Goal: Register for event/course: Sign up to attend an event or enroll in a course

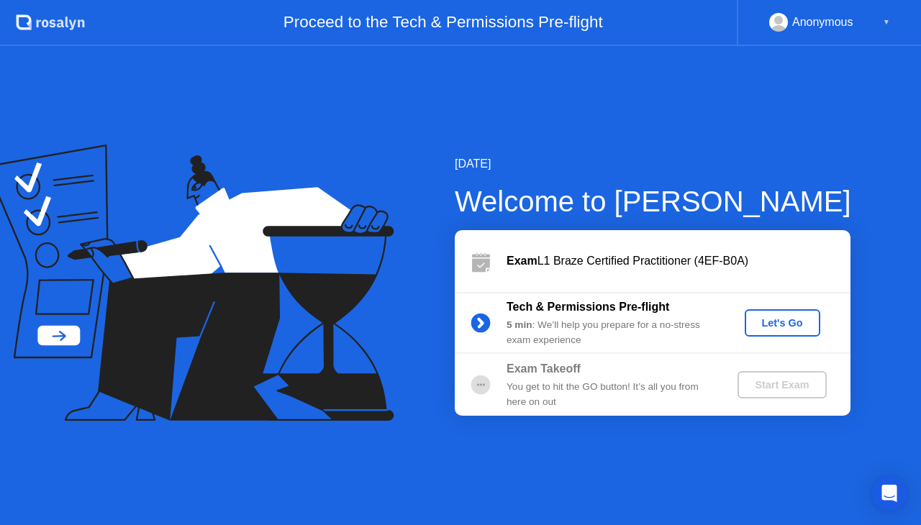
click at [775, 317] on div "Let's Go" at bounding box center [782, 323] width 64 height 12
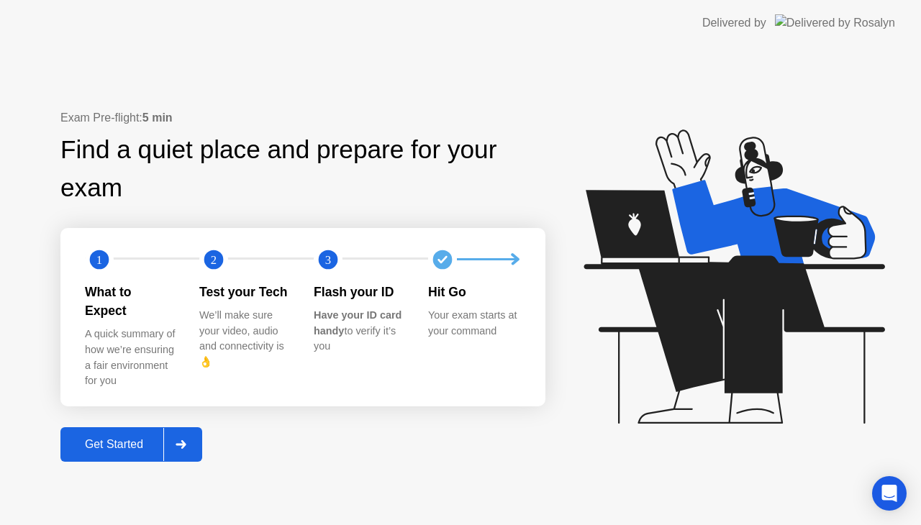
click at [130, 438] on div "Get Started" at bounding box center [114, 444] width 99 height 13
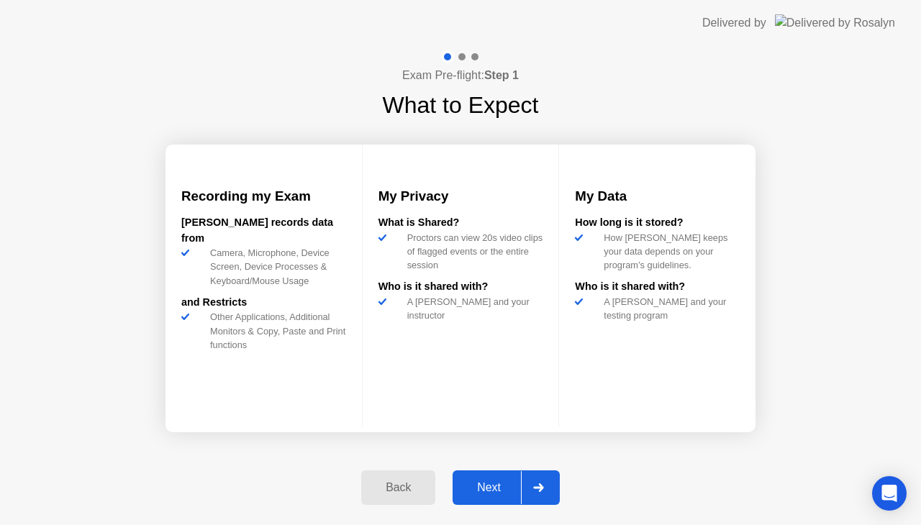
click at [479, 486] on div "Next" at bounding box center [489, 487] width 64 height 13
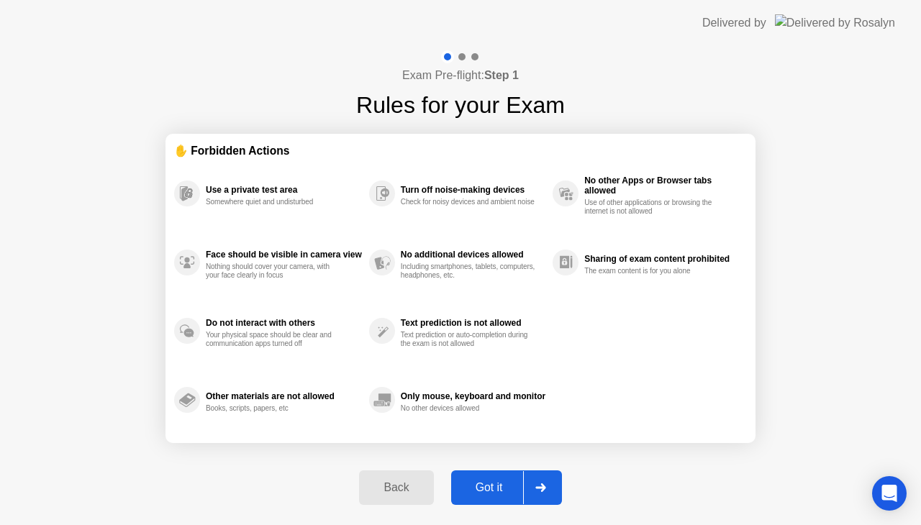
click at [491, 486] on div "Got it" at bounding box center [489, 487] width 68 height 13
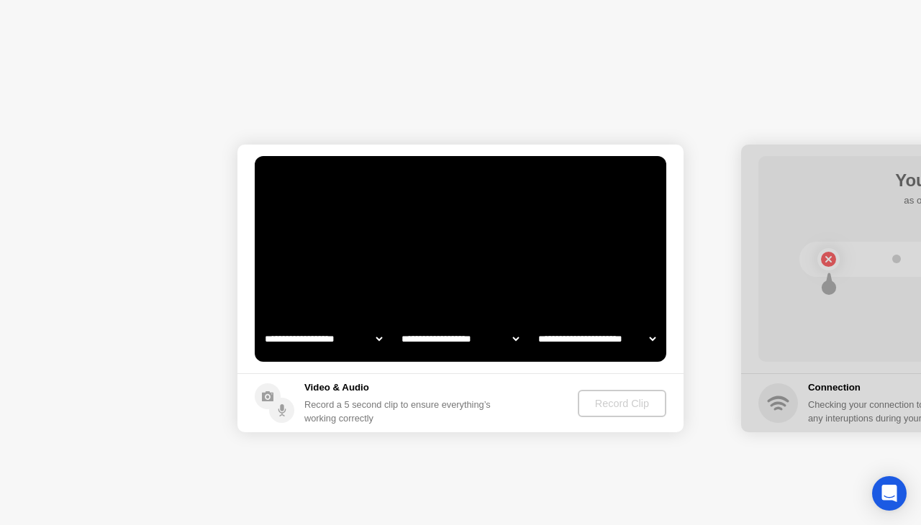
select select "**********"
select select "*******"
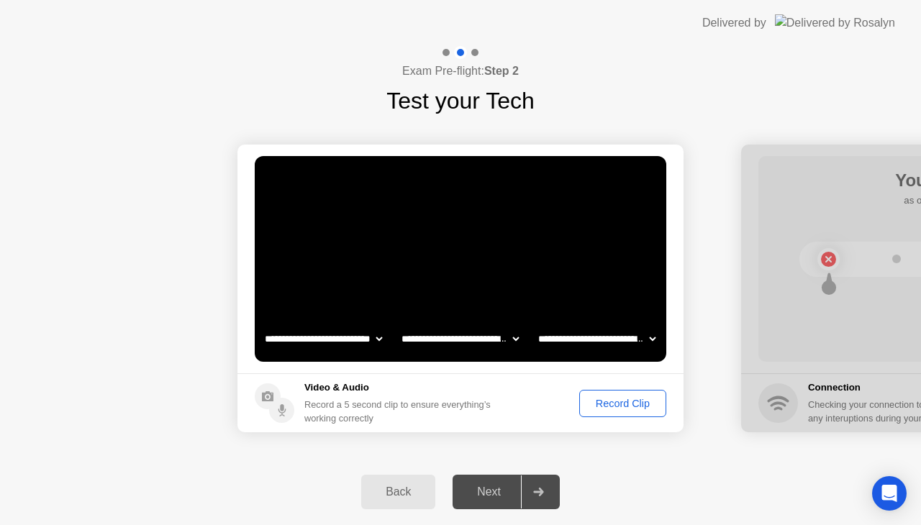
click at [599, 401] on div "Record Clip" at bounding box center [622, 404] width 77 height 12
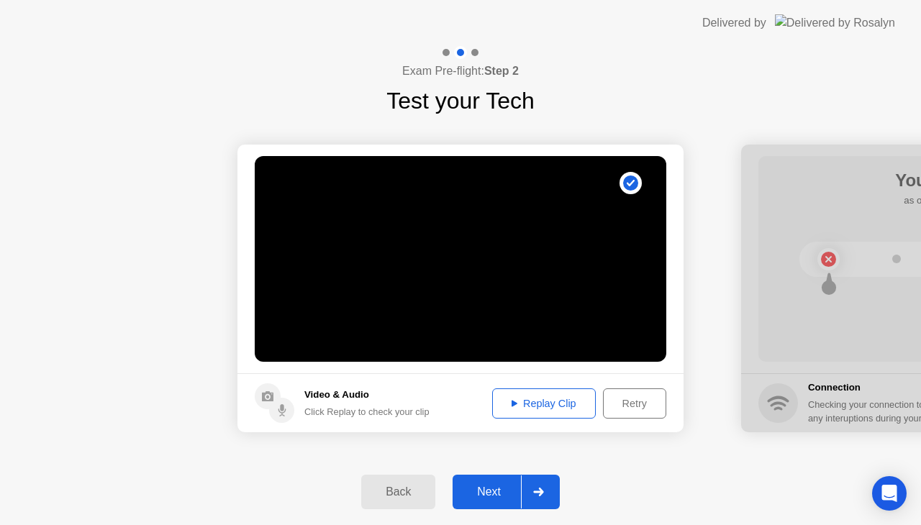
click at [563, 398] on div "Replay Clip" at bounding box center [544, 404] width 94 height 12
click at [486, 491] on div "Next" at bounding box center [489, 492] width 64 height 13
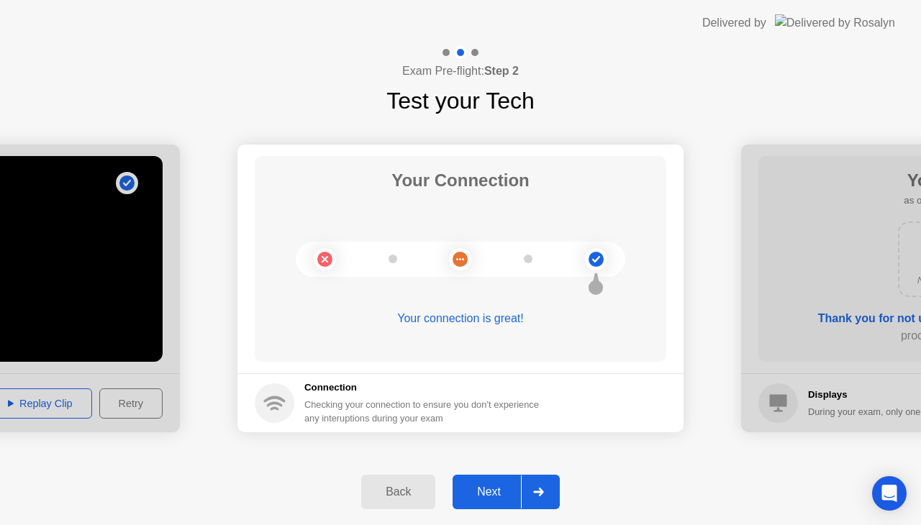
click at [486, 491] on div "Next" at bounding box center [489, 492] width 64 height 13
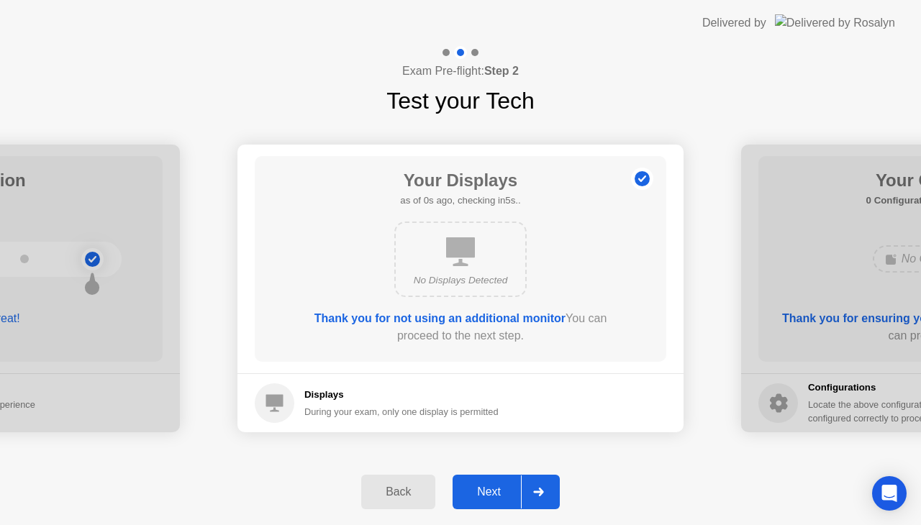
click at [486, 491] on div "Next" at bounding box center [489, 492] width 64 height 13
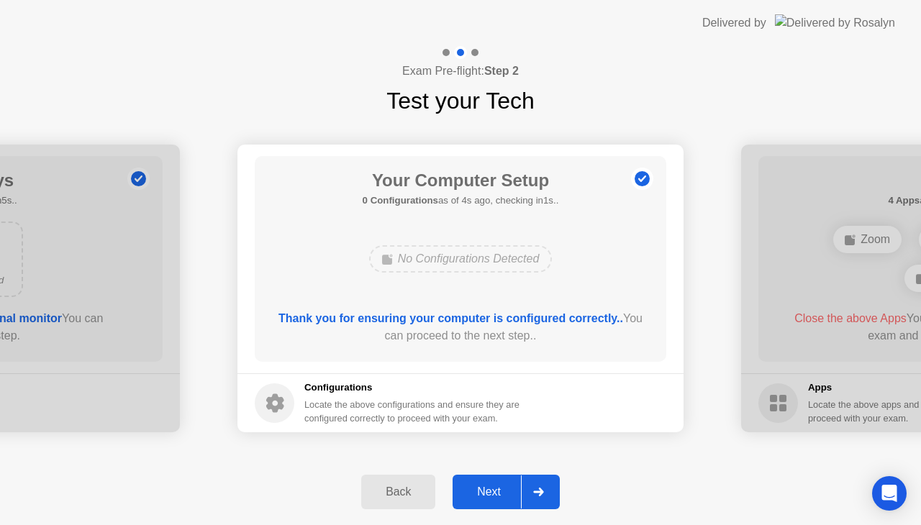
click at [486, 491] on div "Next" at bounding box center [489, 492] width 64 height 13
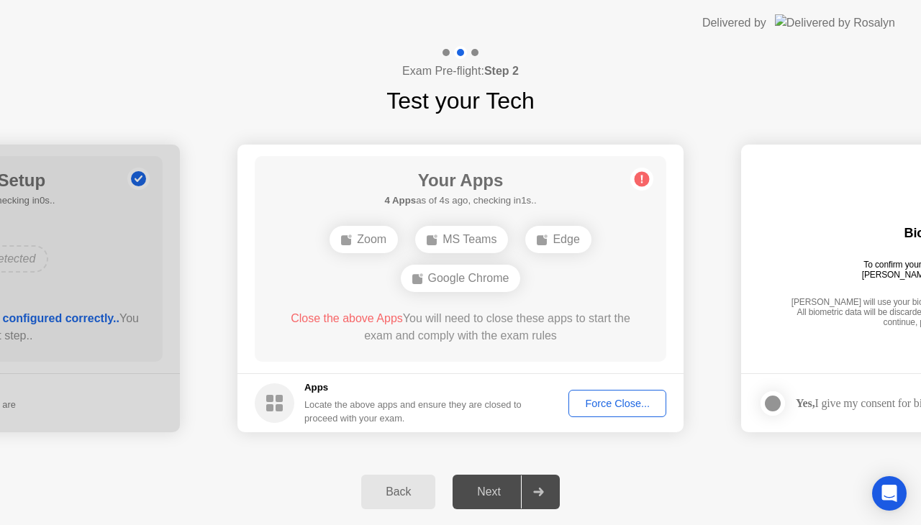
click at [479, 321] on div "Close the above Apps You will need to close these apps to start the exam and co…" at bounding box center [460, 327] width 370 height 35
click at [611, 406] on div "Force Close..." at bounding box center [617, 404] width 88 height 12
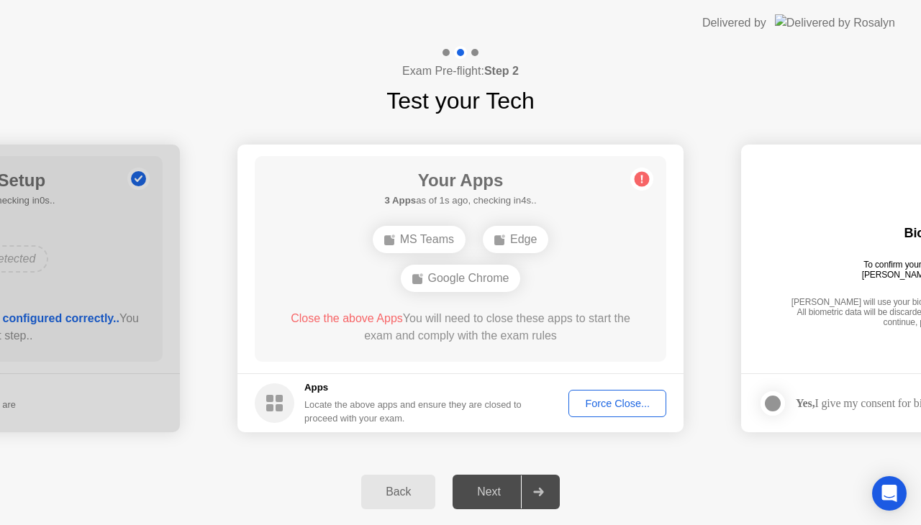
click at [604, 398] on div "Force Close..." at bounding box center [617, 404] width 88 height 12
click at [608, 401] on div "Force Close..." at bounding box center [617, 404] width 88 height 12
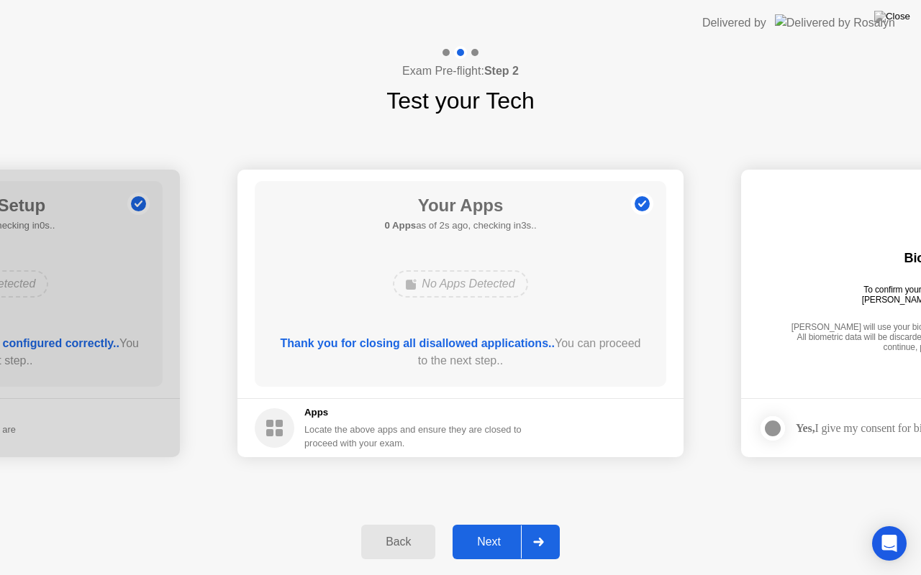
click at [484, 524] on div "Next" at bounding box center [489, 542] width 64 height 13
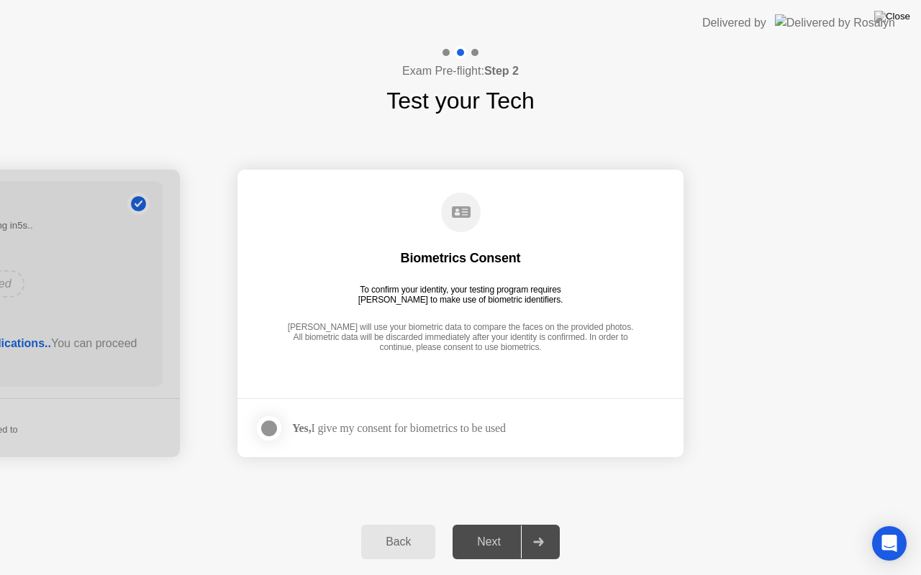
click at [484, 524] on div "Next" at bounding box center [489, 542] width 64 height 13
click at [485, 524] on div "Next" at bounding box center [489, 542] width 64 height 13
click at [276, 426] on div at bounding box center [268, 428] width 17 height 17
click at [480, 524] on div "Next" at bounding box center [489, 542] width 64 height 13
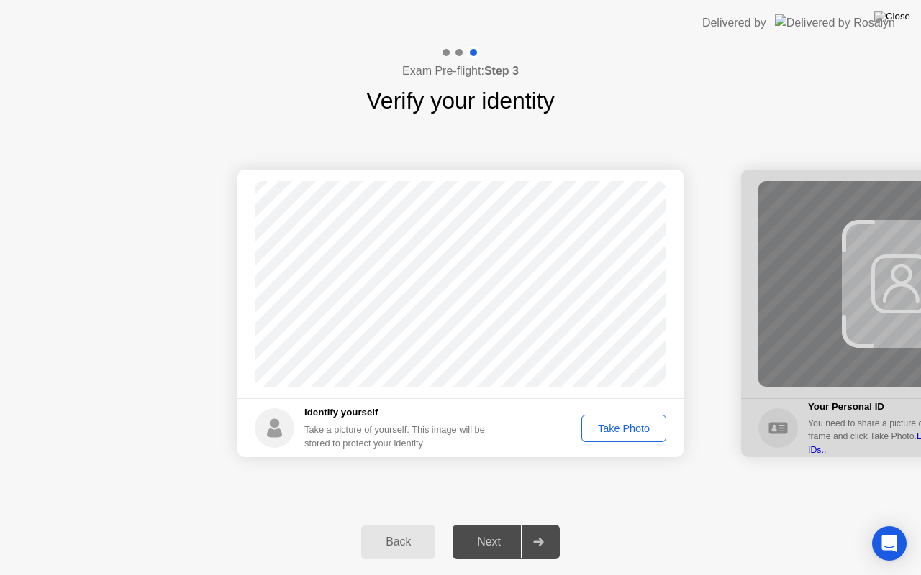
click at [603, 428] on div "Take Photo" at bounding box center [623, 429] width 75 height 12
click at [487, 524] on div "Next" at bounding box center [489, 542] width 64 height 13
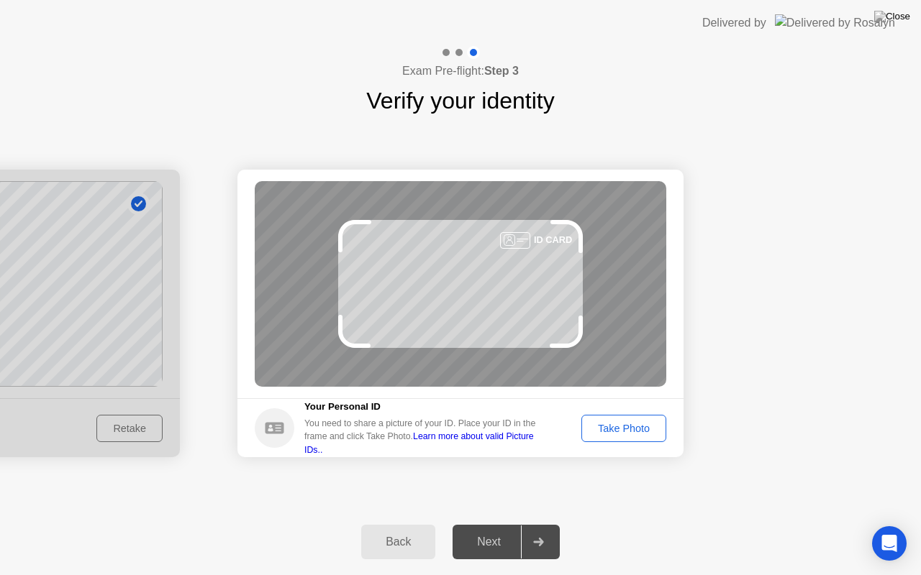
click at [613, 428] on div "Take Photo" at bounding box center [623, 429] width 75 height 12
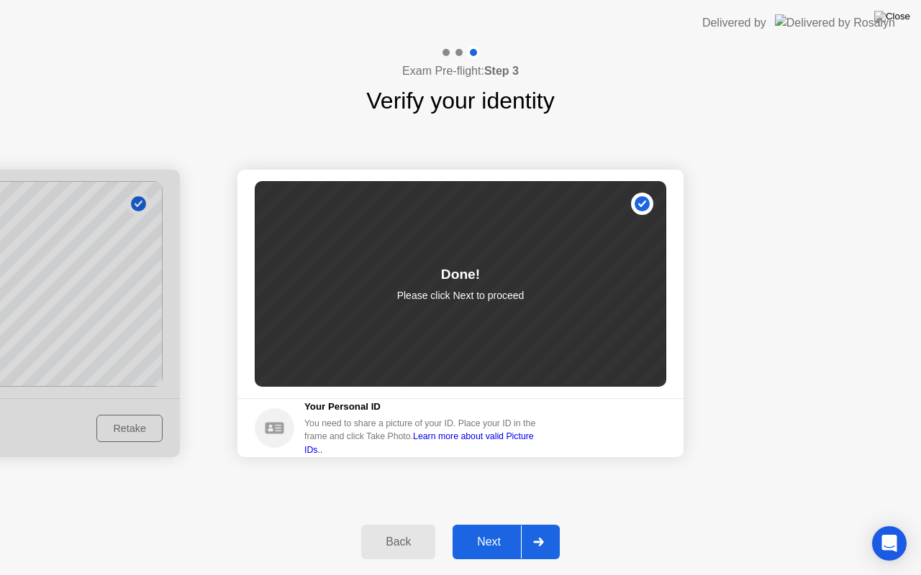
click at [478, 524] on div "Next" at bounding box center [489, 542] width 64 height 13
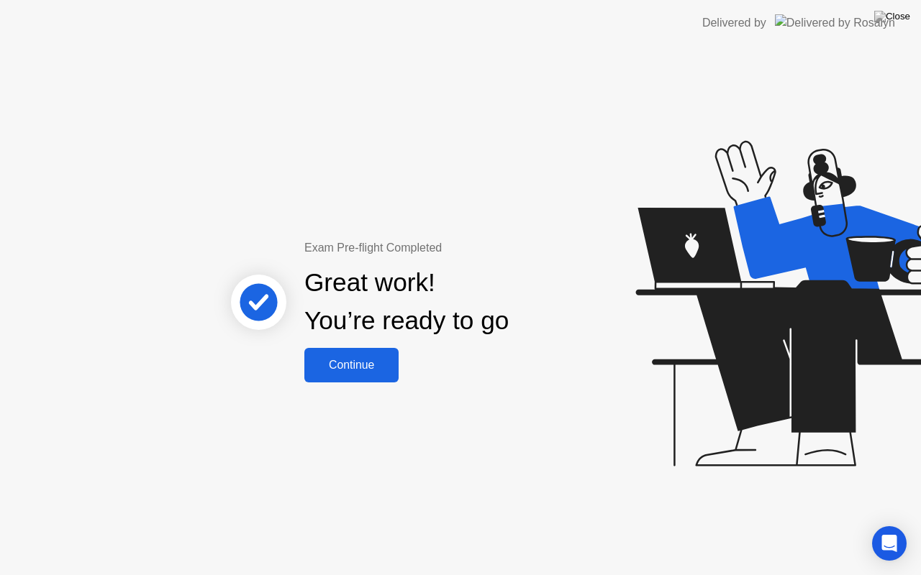
click at [363, 368] on div "Continue" at bounding box center [352, 365] width 86 height 13
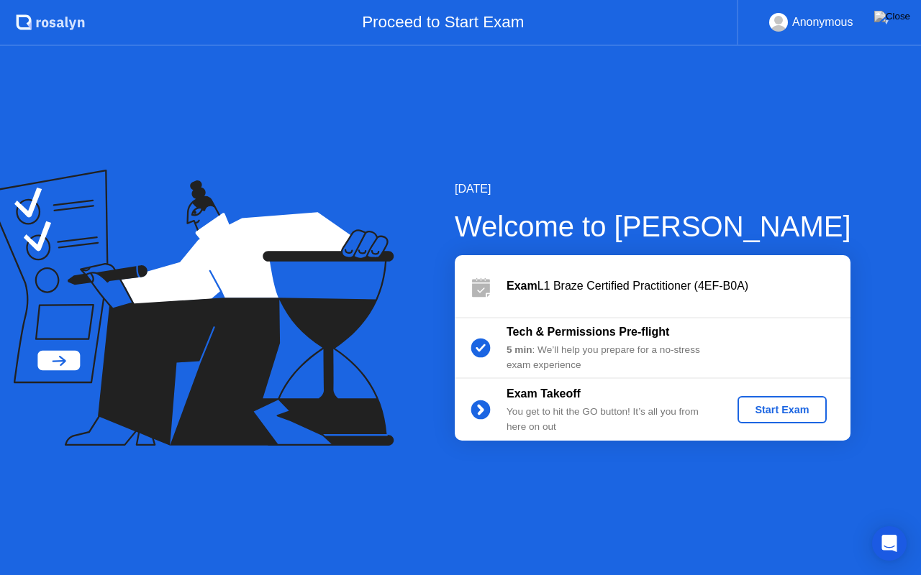
click at [768, 407] on div "Start Exam" at bounding box center [781, 410] width 77 height 12
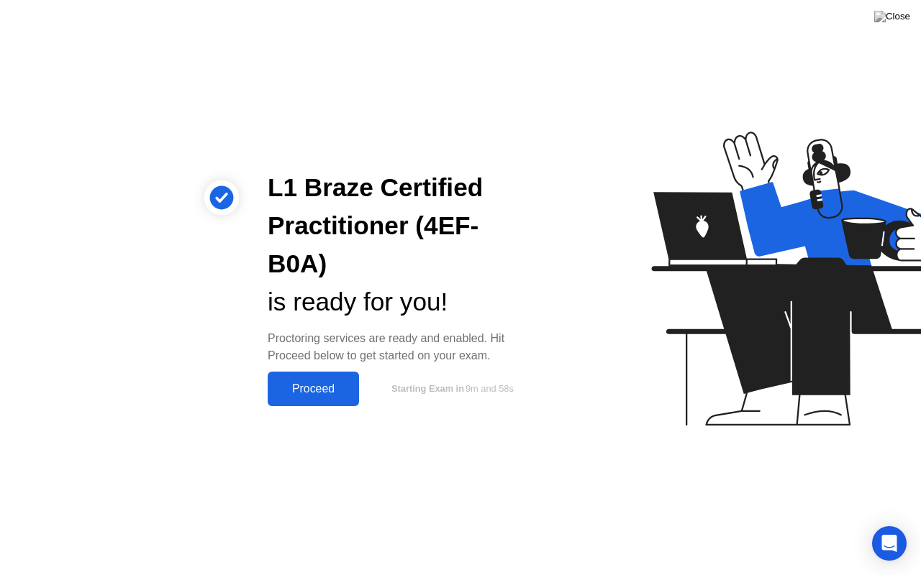
click at [334, 383] on div "Proceed" at bounding box center [313, 389] width 83 height 13
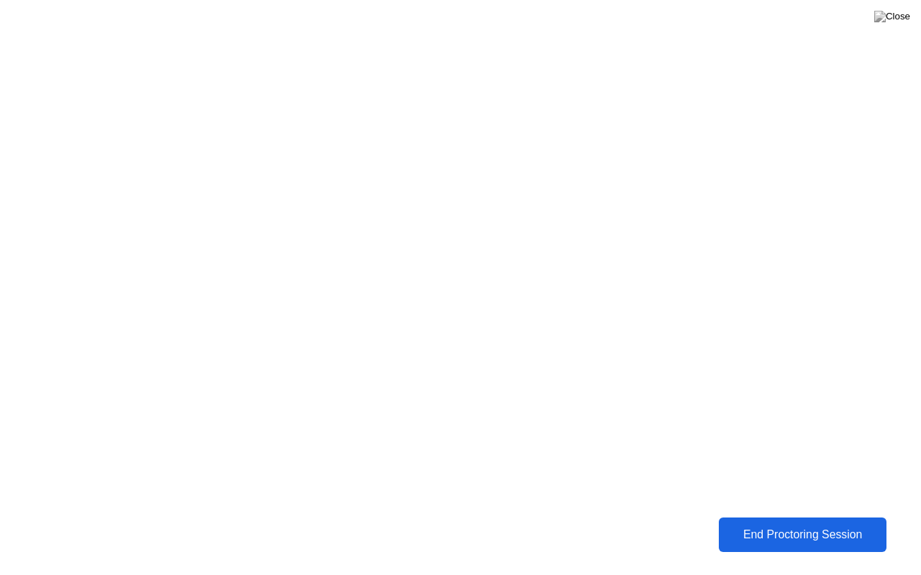
click at [788, 524] on div "End Proctoring Session" at bounding box center [802, 535] width 170 height 14
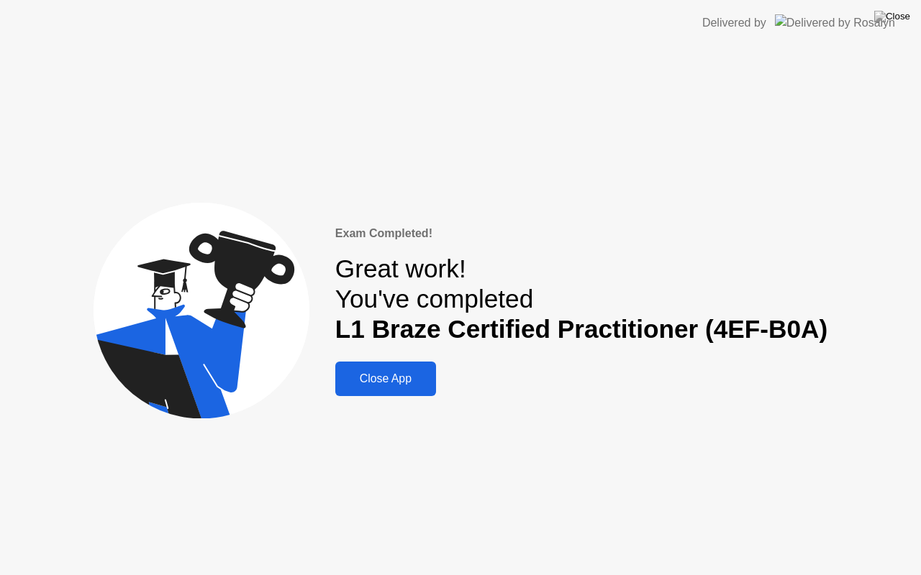
click at [368, 380] on div "Close App" at bounding box center [386, 379] width 92 height 13
